Goal: Information Seeking & Learning: Learn about a topic

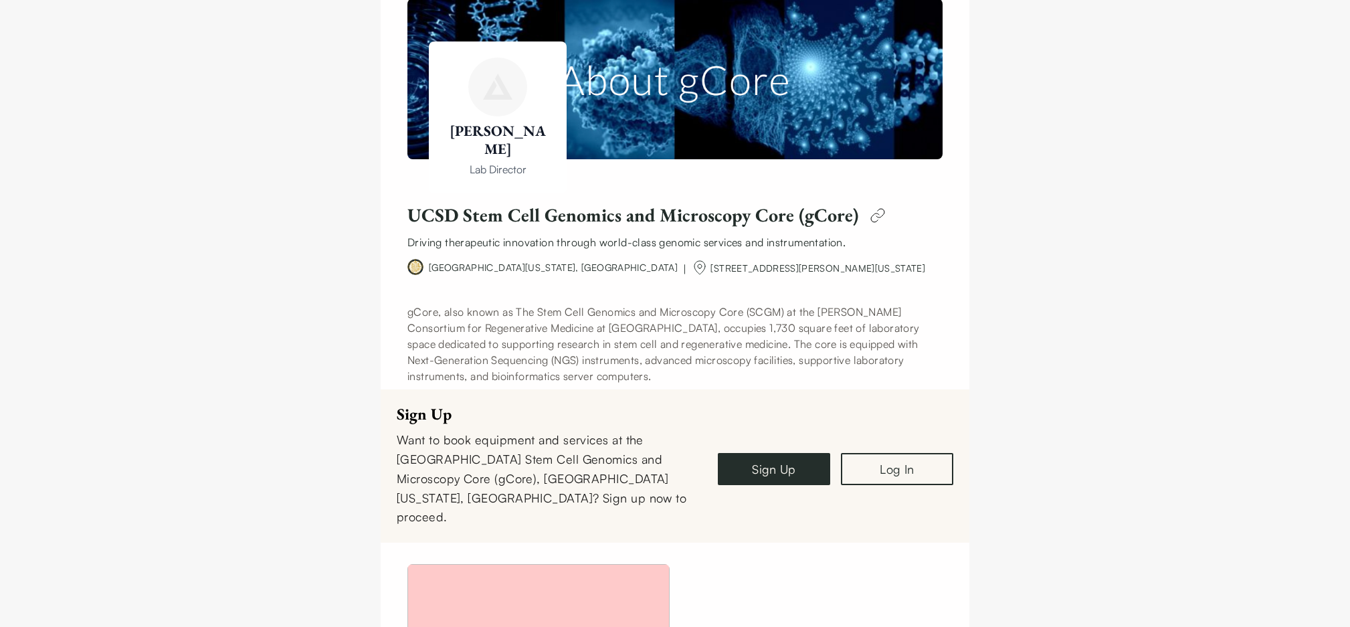
scroll to position [163, 0]
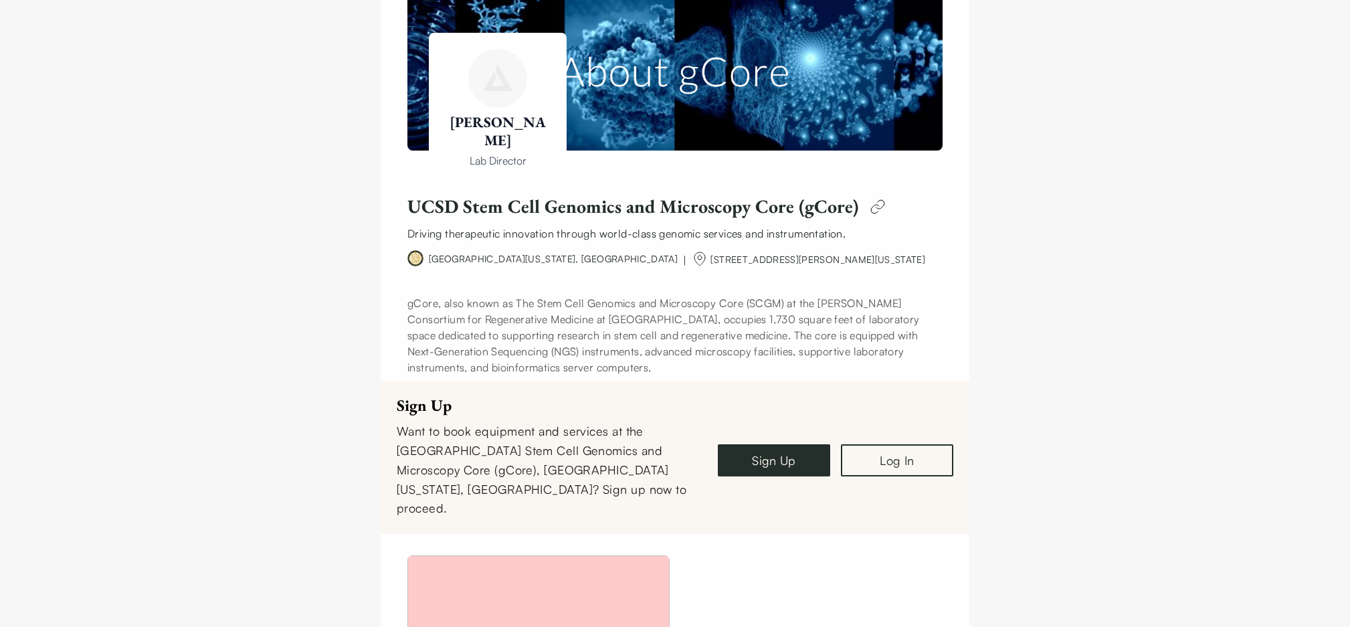
click at [868, 211] on img at bounding box center [877, 206] width 27 height 27
click at [671, 208] on h1 "UCSD Stem Cell Genomics and Microscopy Core (gCore)" at bounding box center [632, 206] width 451 height 23
click at [608, 222] on div "UCSD Stem Cell Genomics and Microscopy Core (gCore) Driving therapeutic innovat…" at bounding box center [674, 217] width 535 height 48
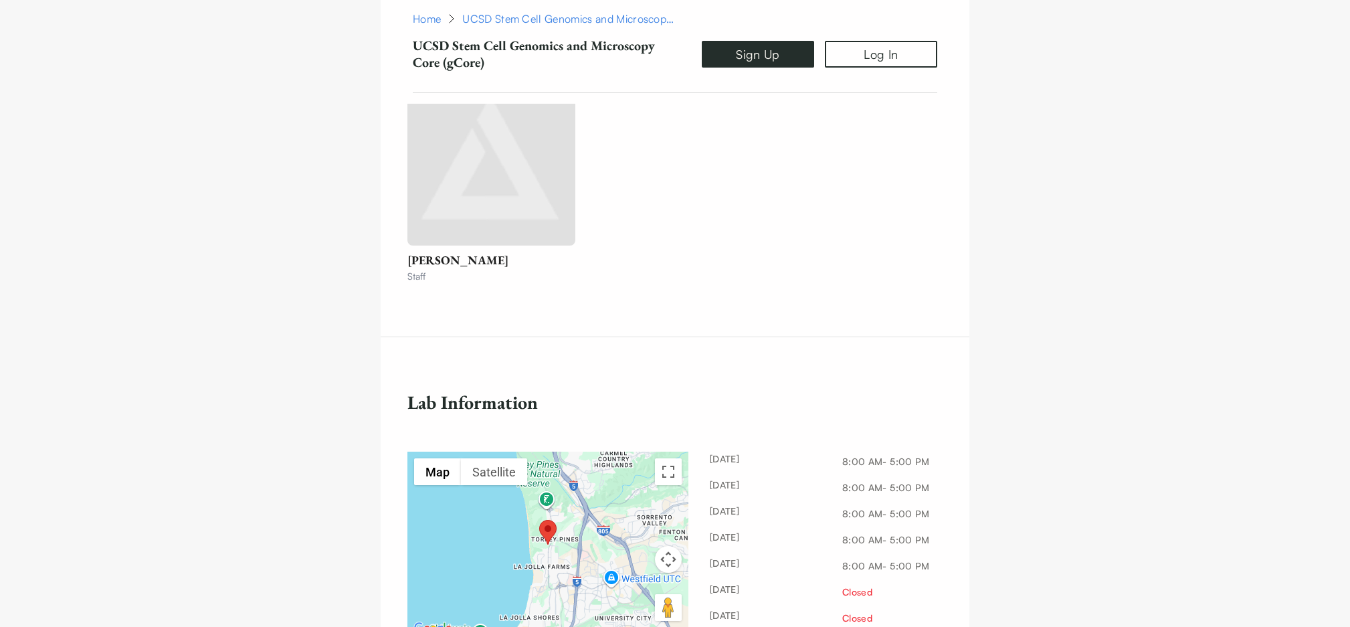
scroll to position [1676, 0]
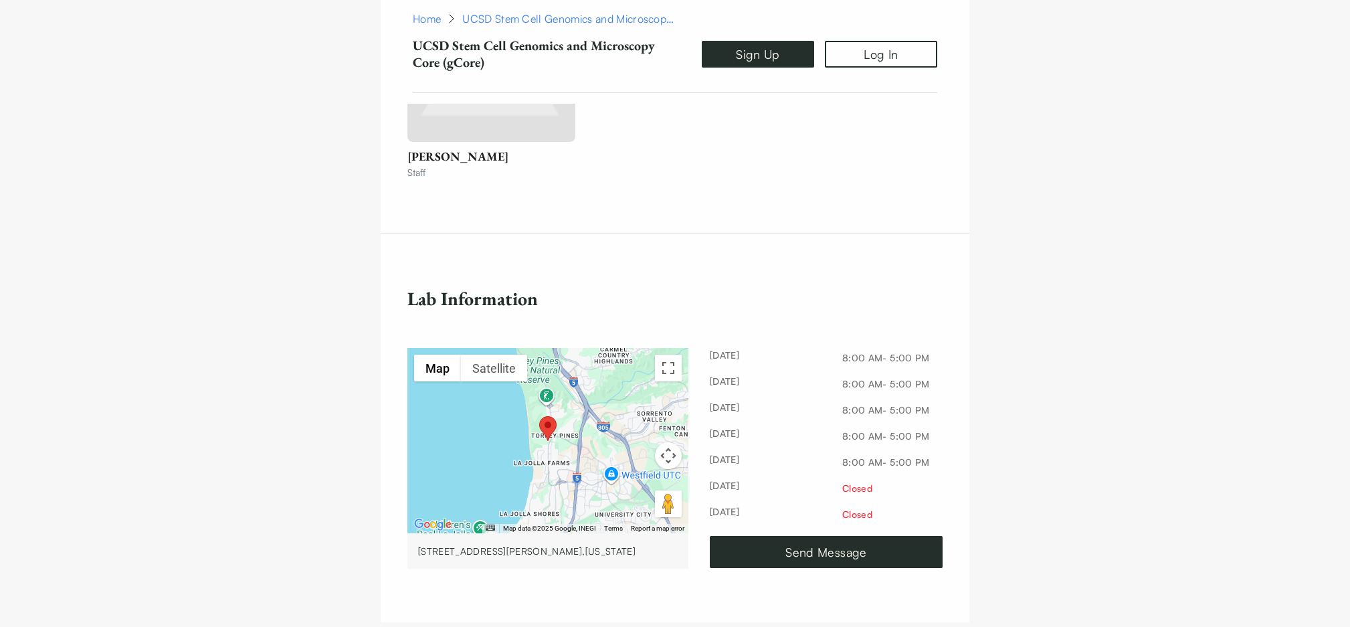
click at [533, 429] on div at bounding box center [547, 440] width 281 height 185
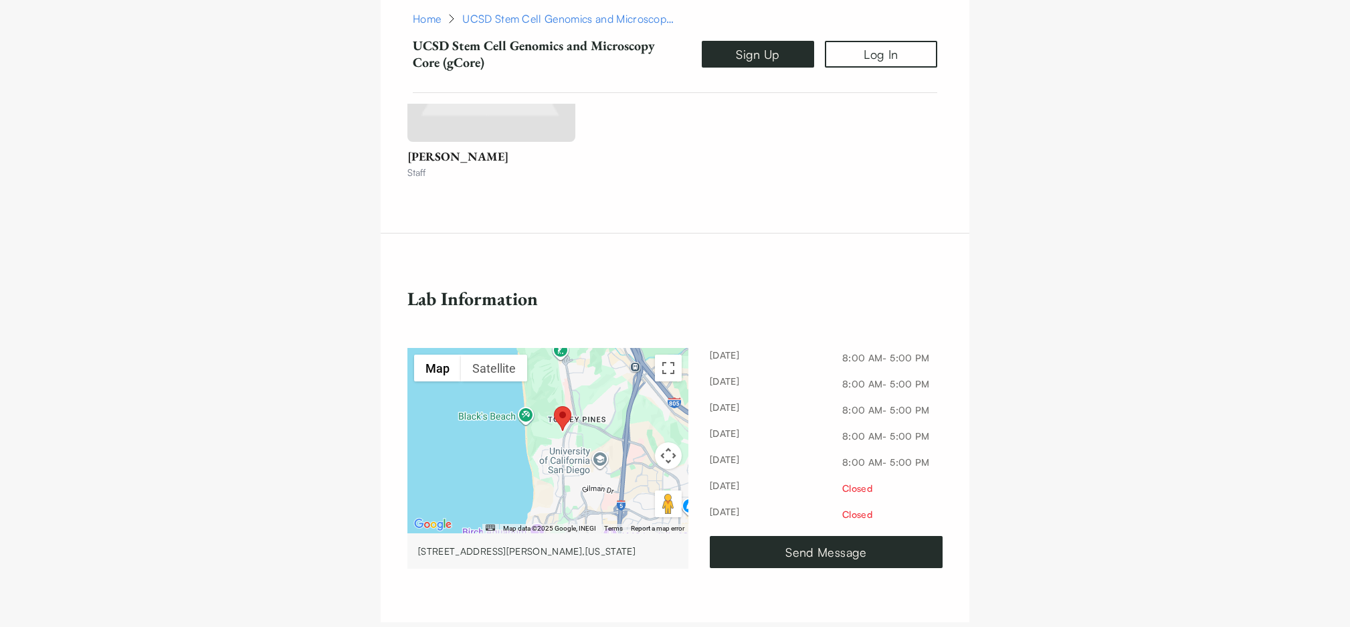
click at [533, 429] on div at bounding box center [547, 440] width 281 height 185
click at [573, 415] on div at bounding box center [547, 440] width 281 height 185
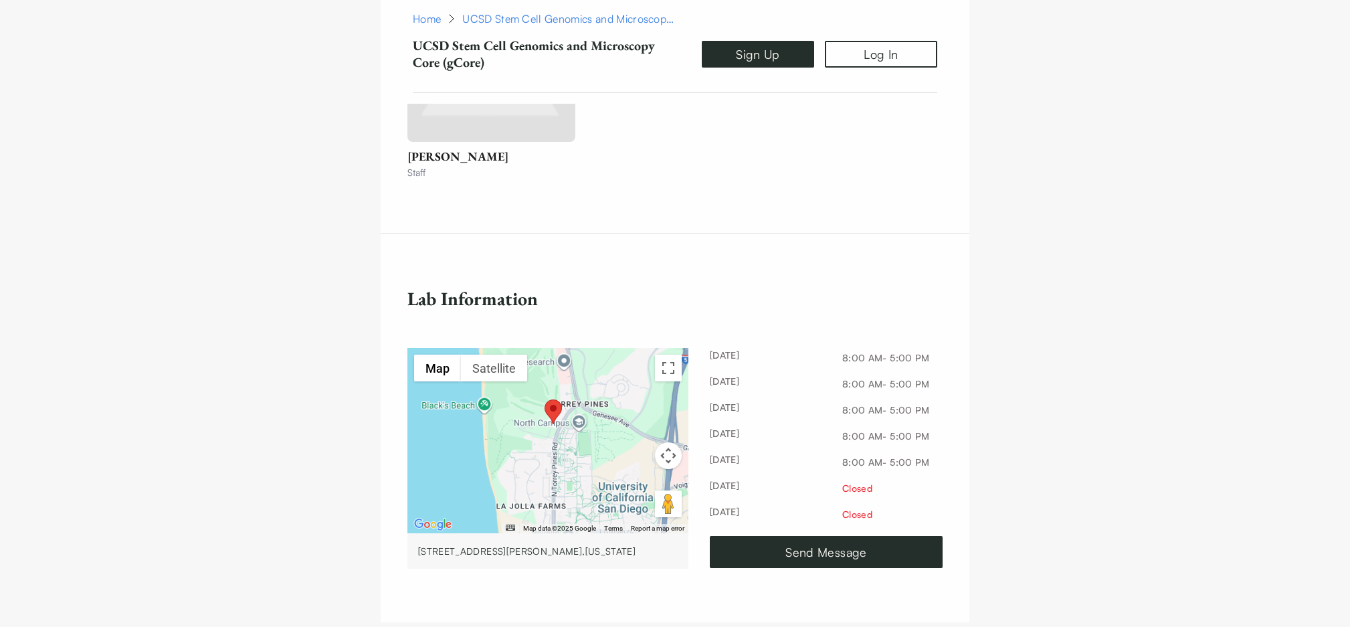
click at [573, 415] on div at bounding box center [547, 440] width 281 height 185
click at [566, 417] on div at bounding box center [547, 440] width 281 height 185
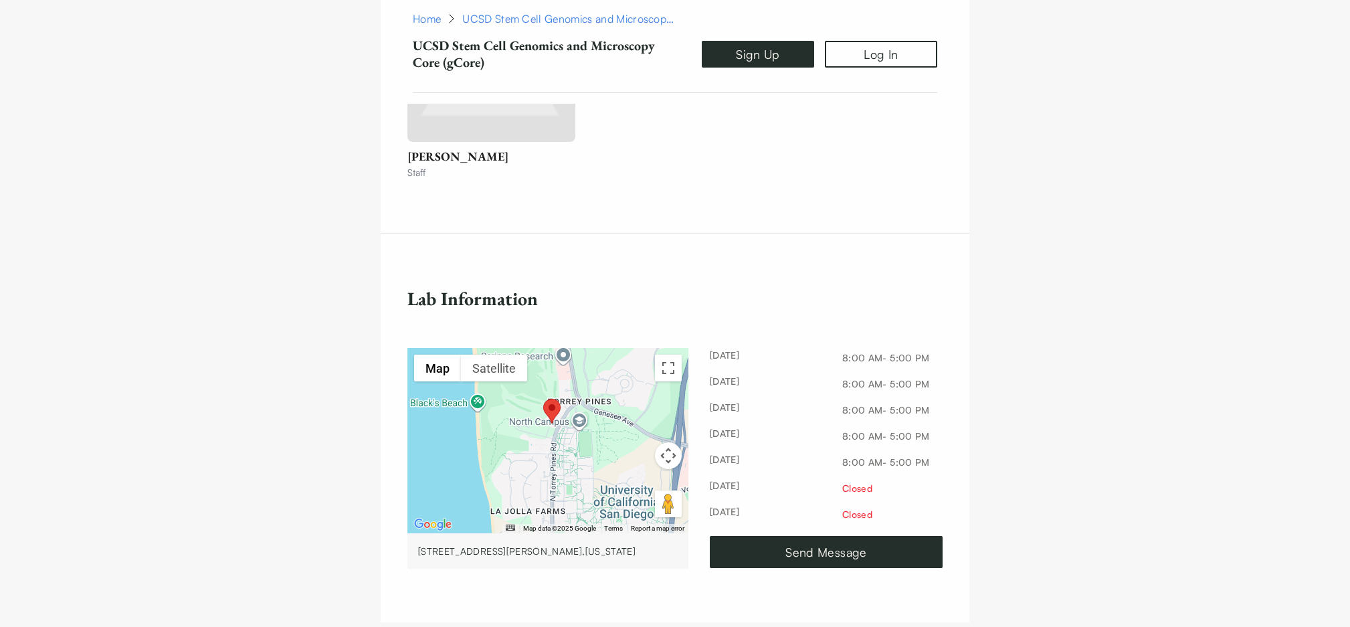
click at [566, 417] on div at bounding box center [547, 440] width 281 height 185
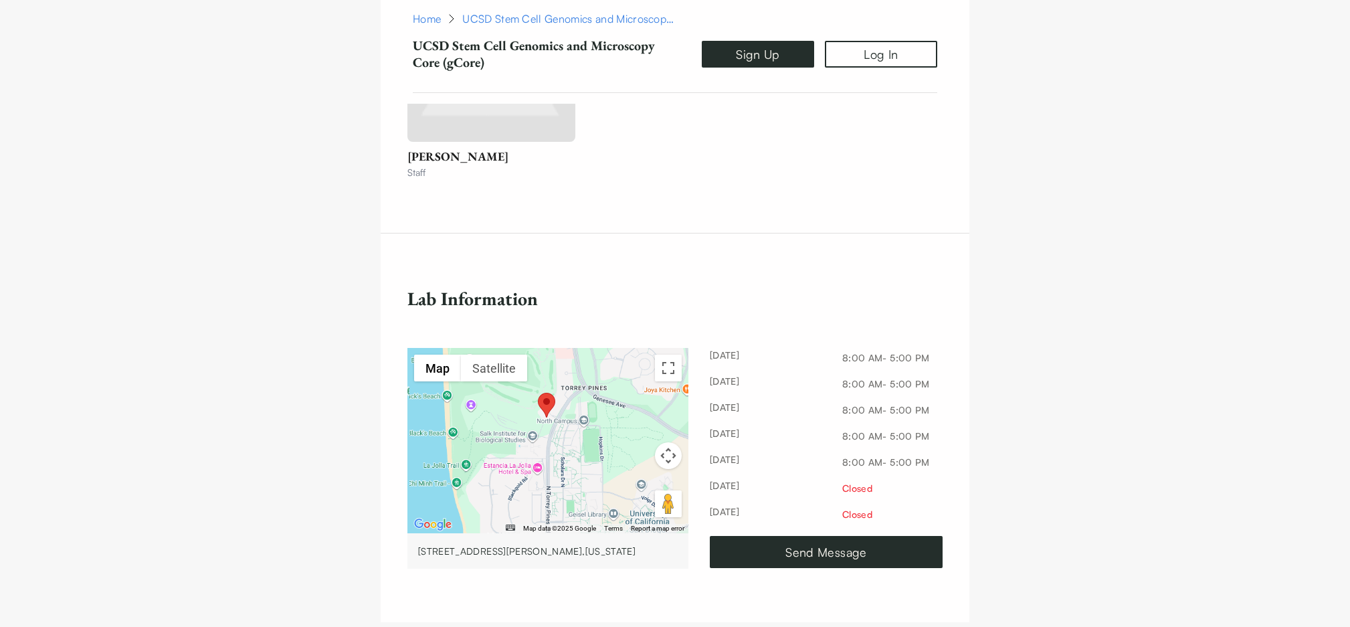
click at [566, 417] on div at bounding box center [547, 440] width 281 height 185
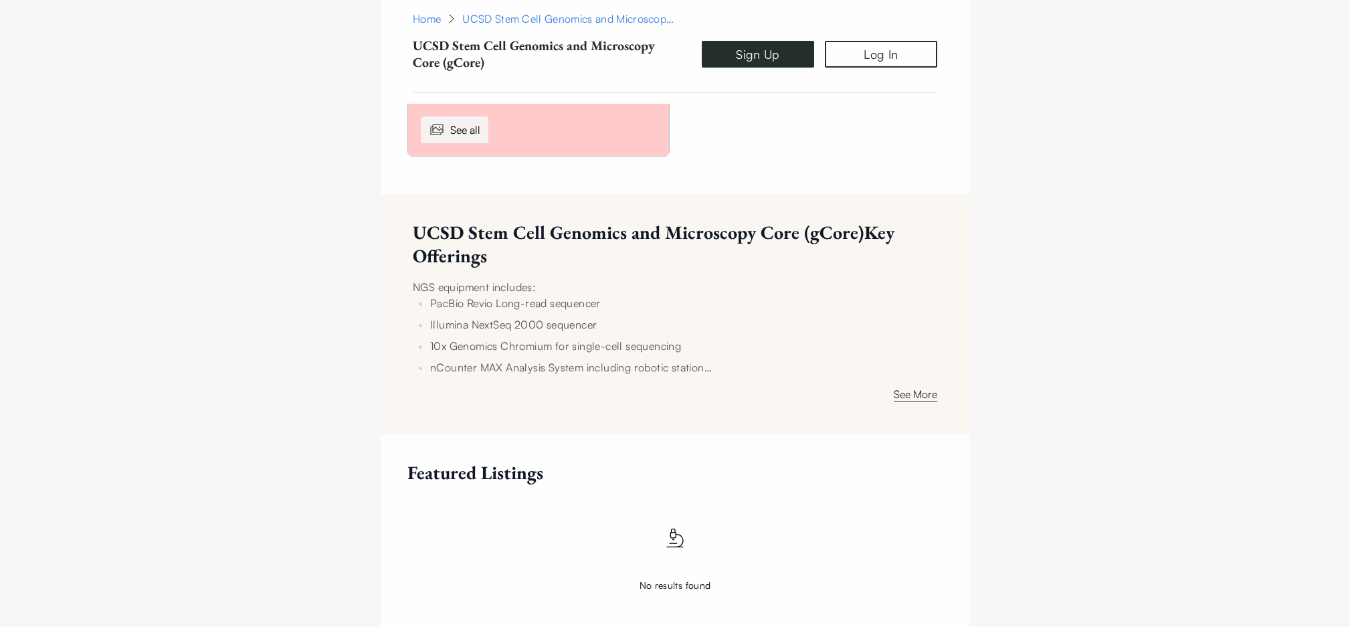
scroll to position [0, 0]
